Goal: Task Accomplishment & Management: Use online tool/utility

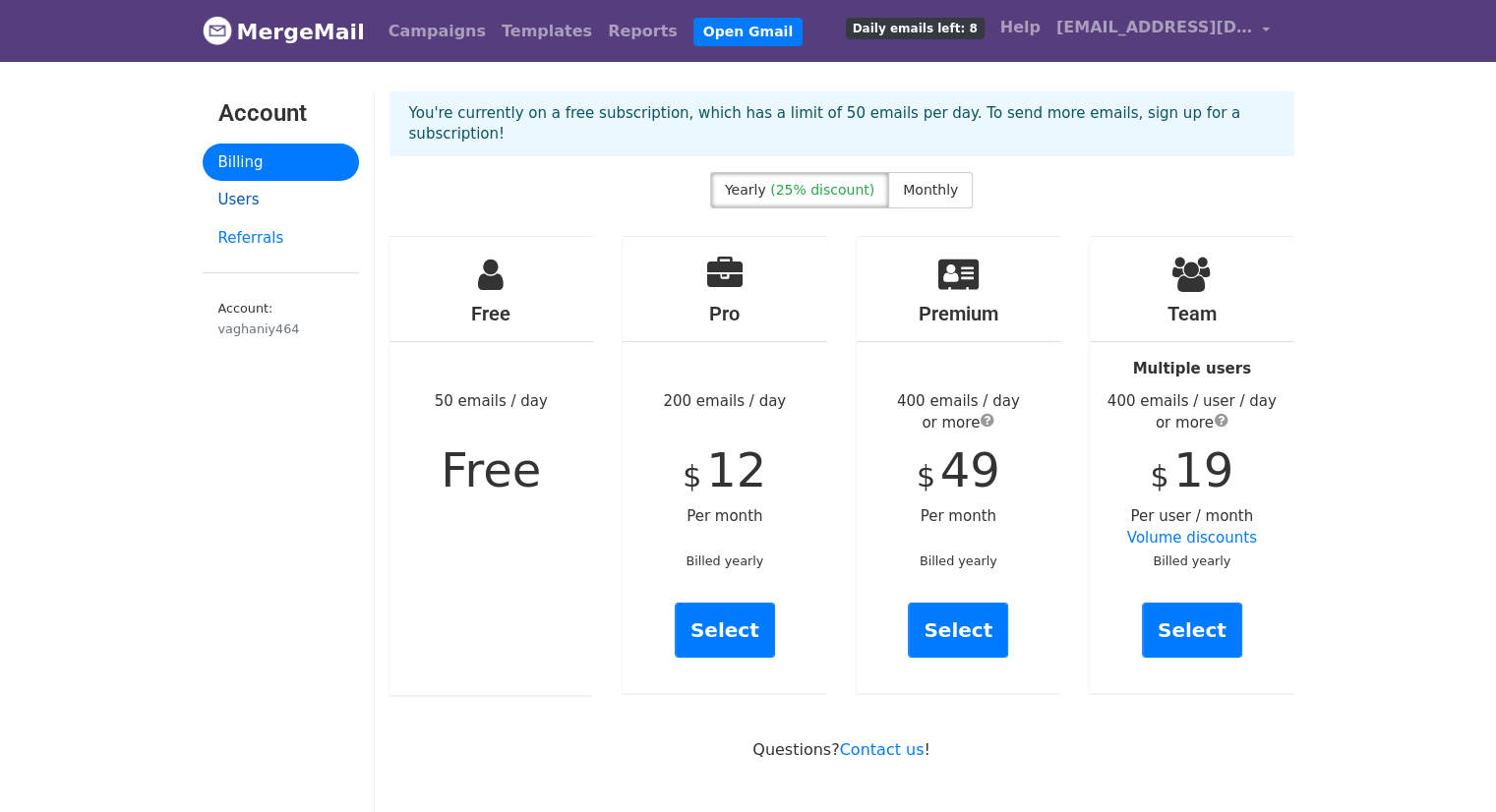
click at [273, 197] on link "Users" at bounding box center [280, 200] width 156 height 39
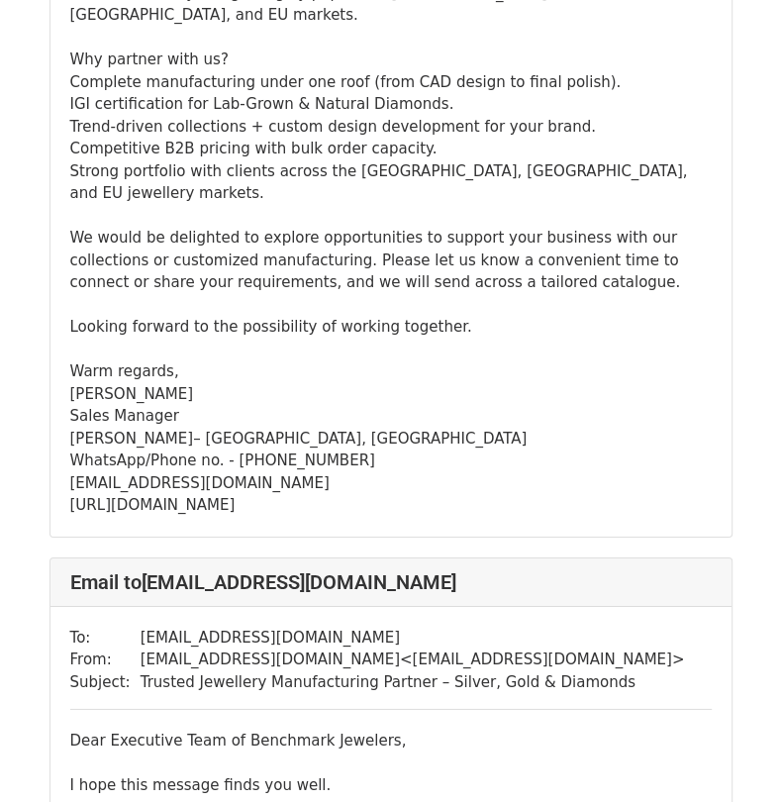
scroll to position [7032, 0]
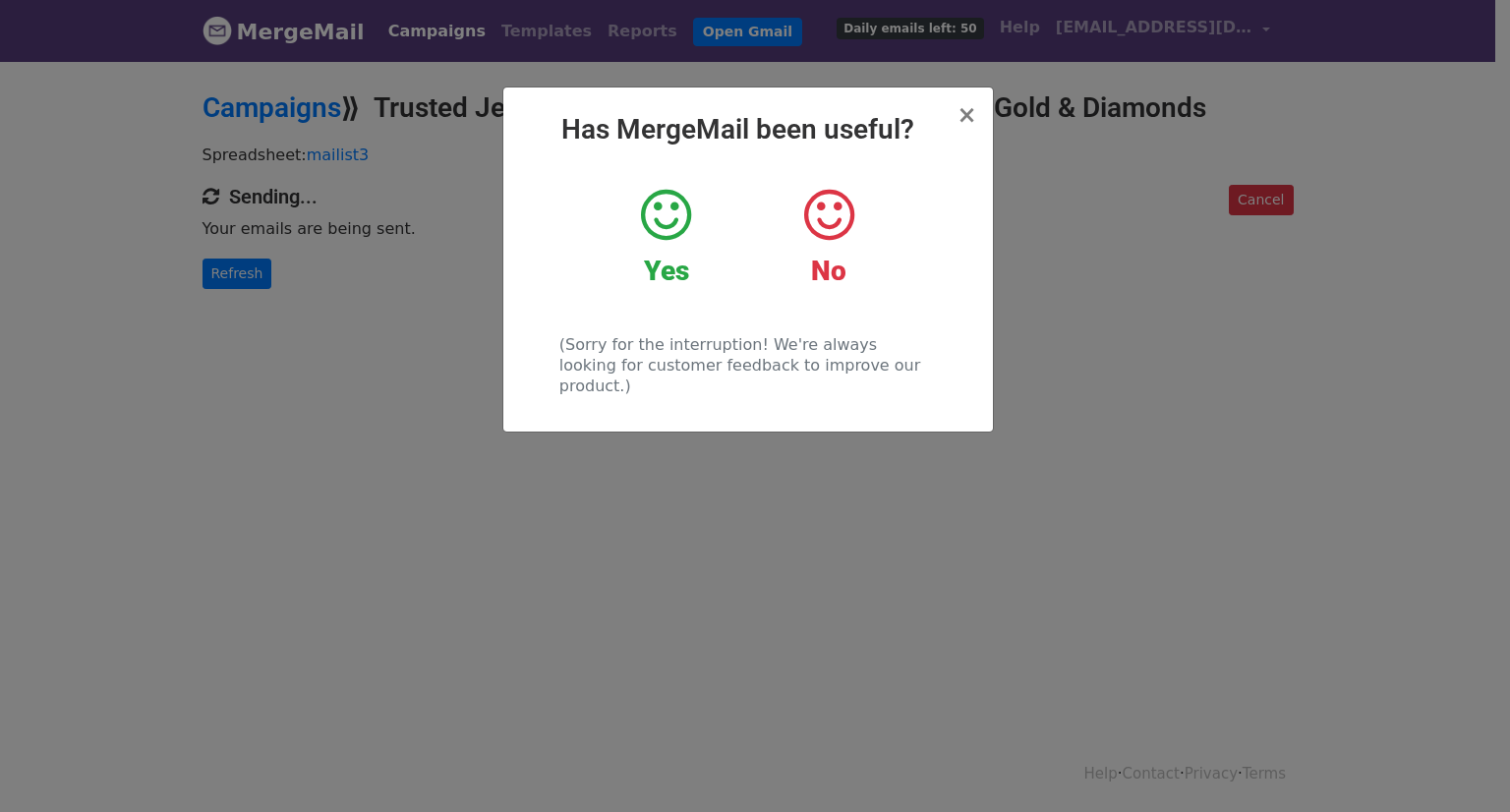
click at [662, 249] on div "Yes" at bounding box center [666, 236] width 133 height 102
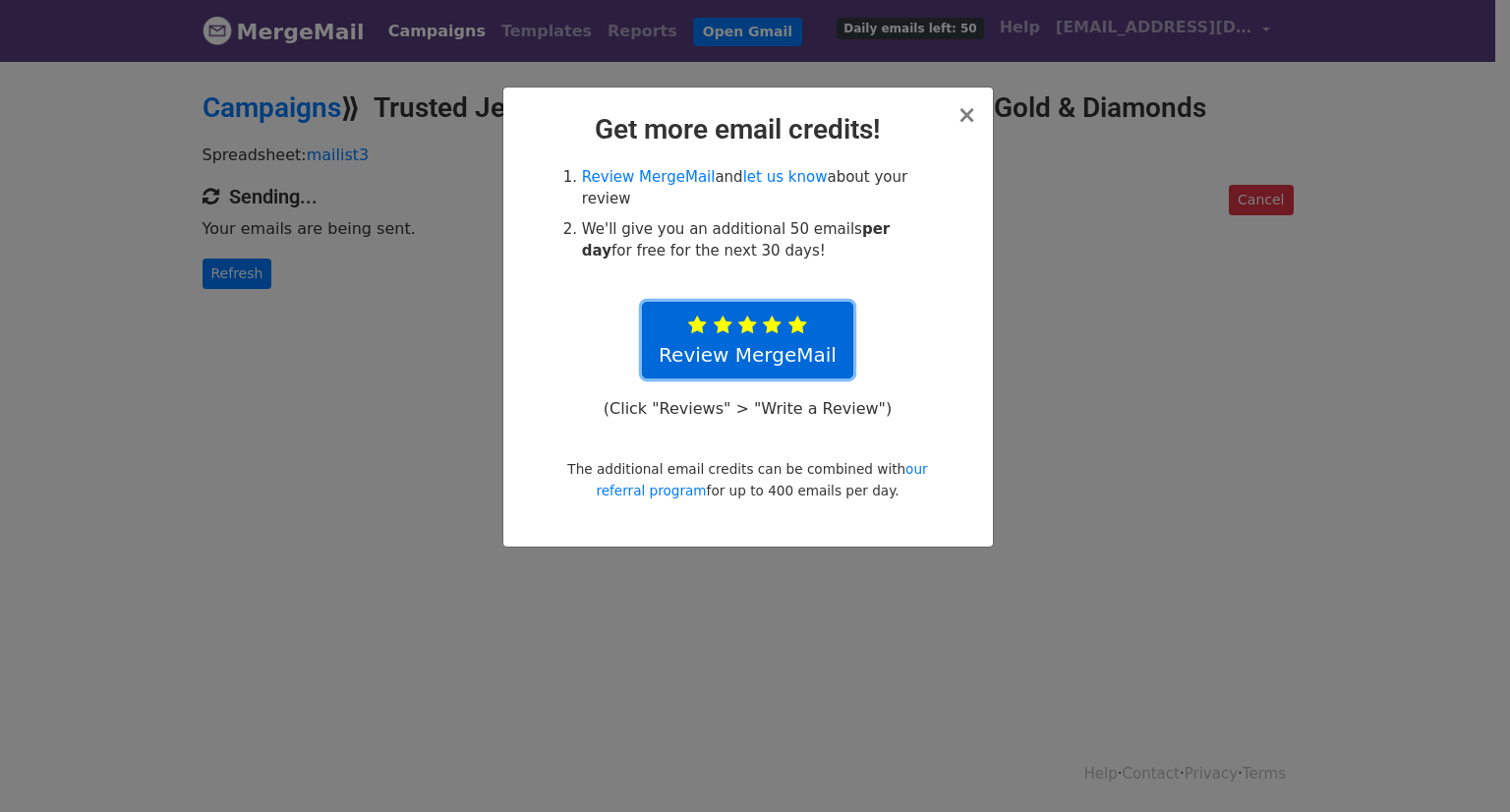
click at [759, 316] on link "Review MergeMail" at bounding box center [748, 339] width 211 height 76
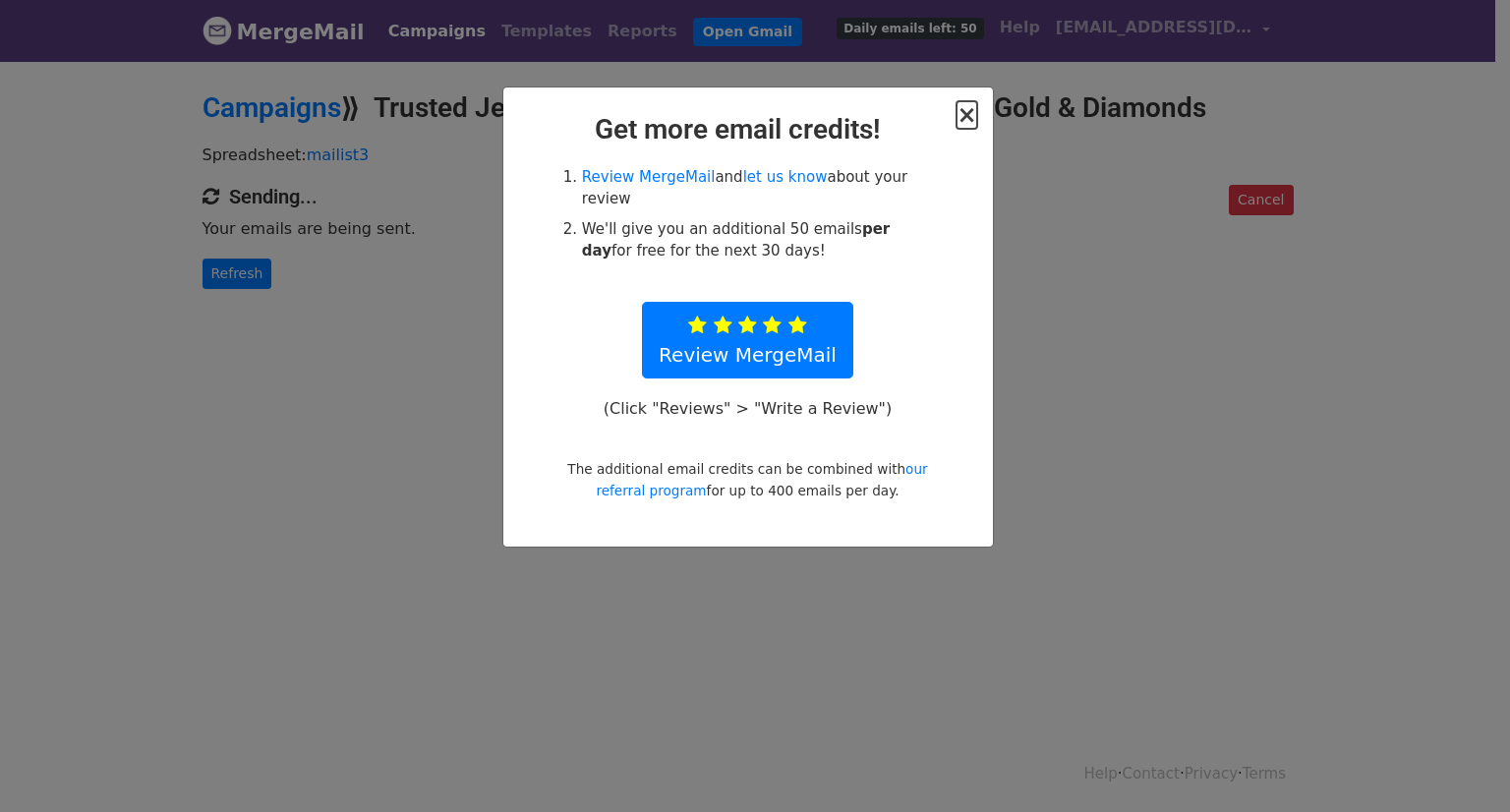
click at [960, 124] on span "×" at bounding box center [967, 115] width 20 height 28
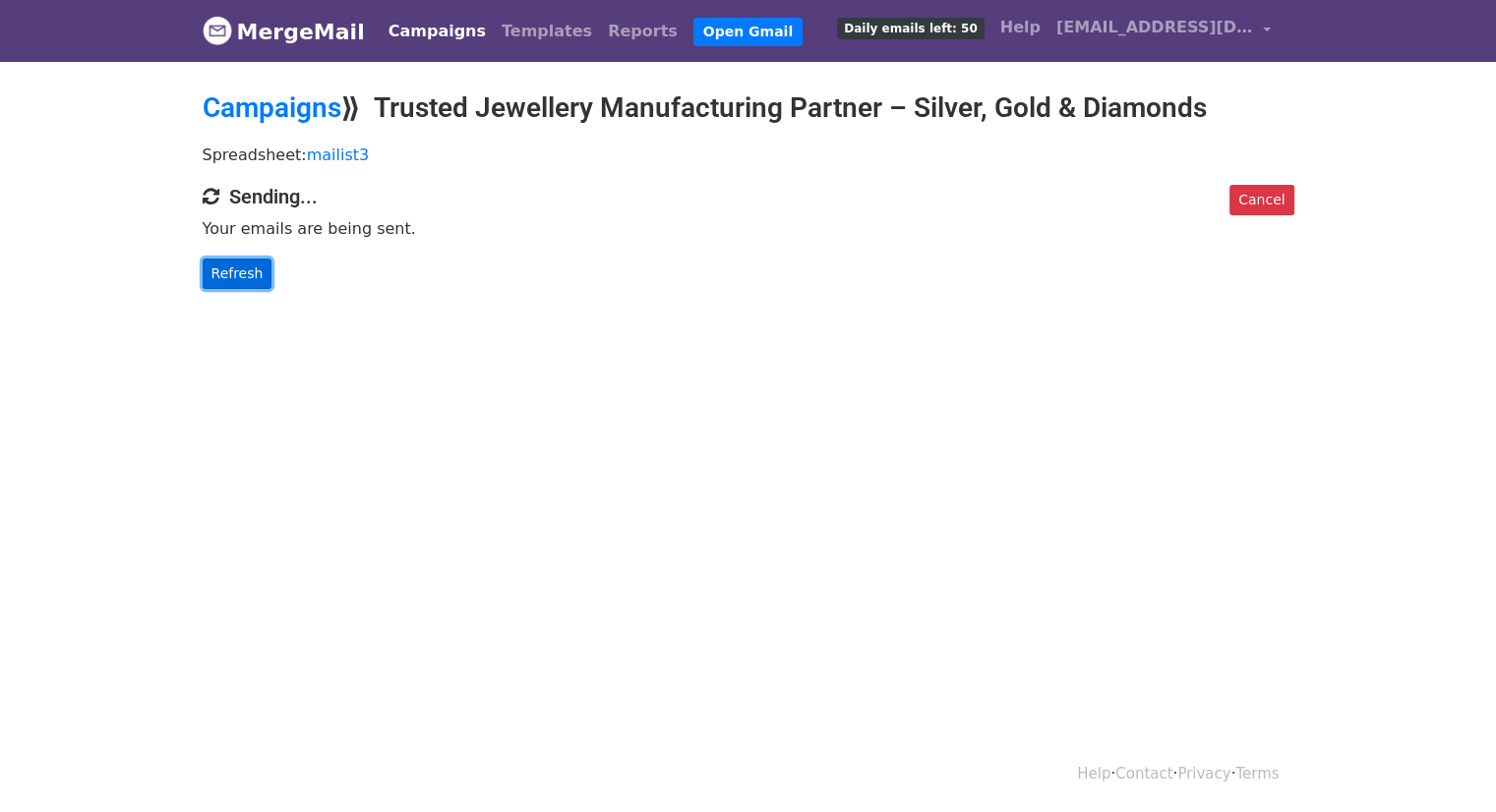
click at [248, 264] on link "Refresh" at bounding box center [237, 273] width 69 height 31
click at [237, 276] on link "Refresh" at bounding box center [237, 273] width 69 height 31
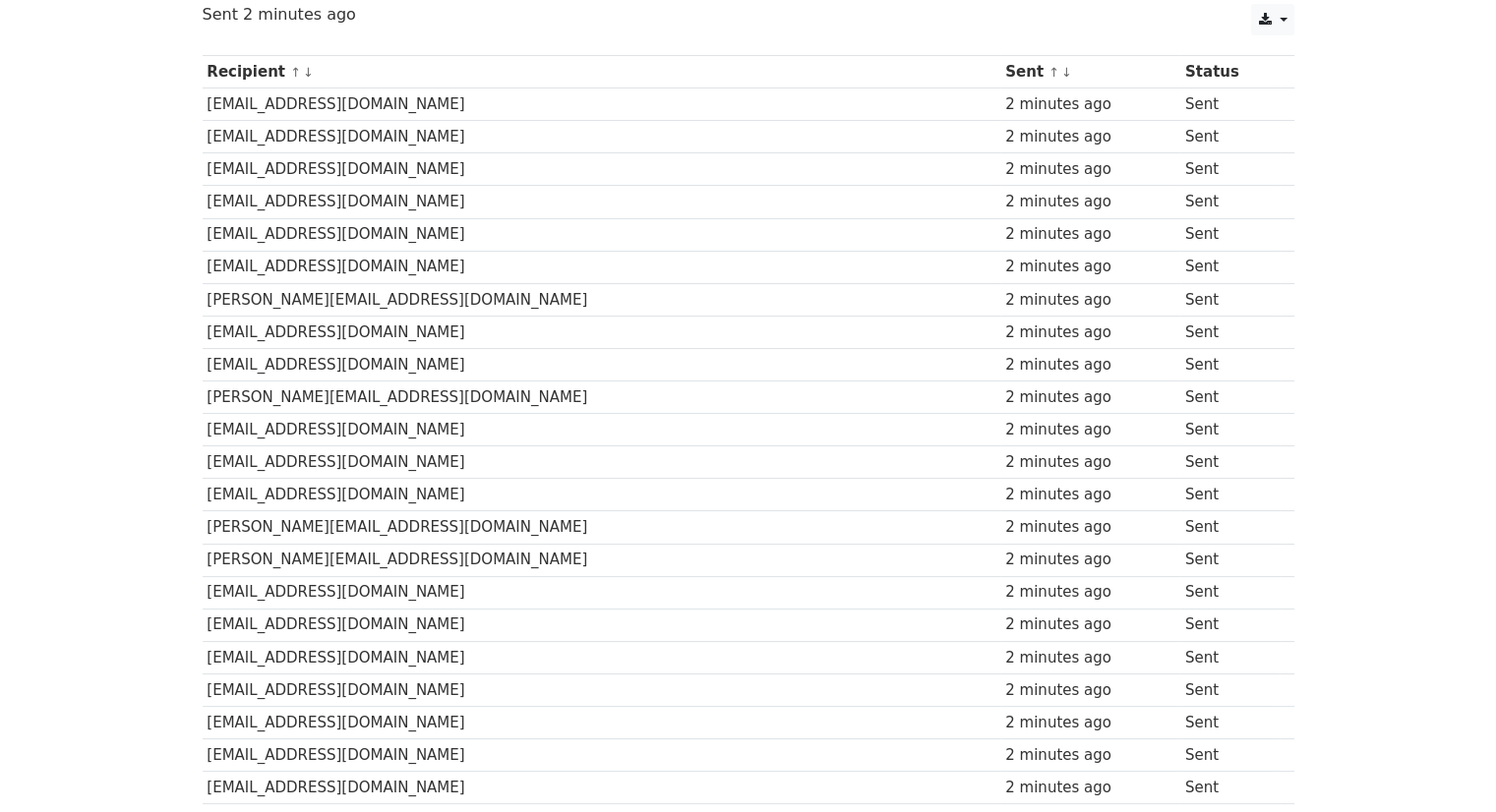
scroll to position [28, 0]
